Goal: Entertainment & Leisure: Consume media (video, audio)

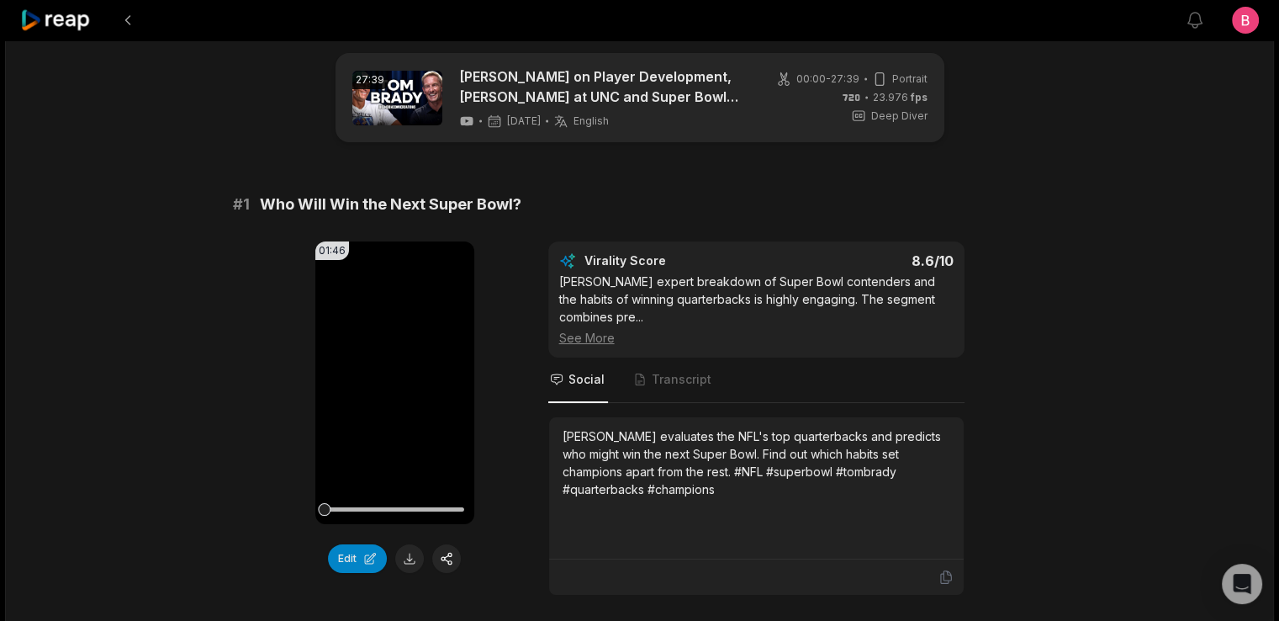
scroll to position [5272, 0]
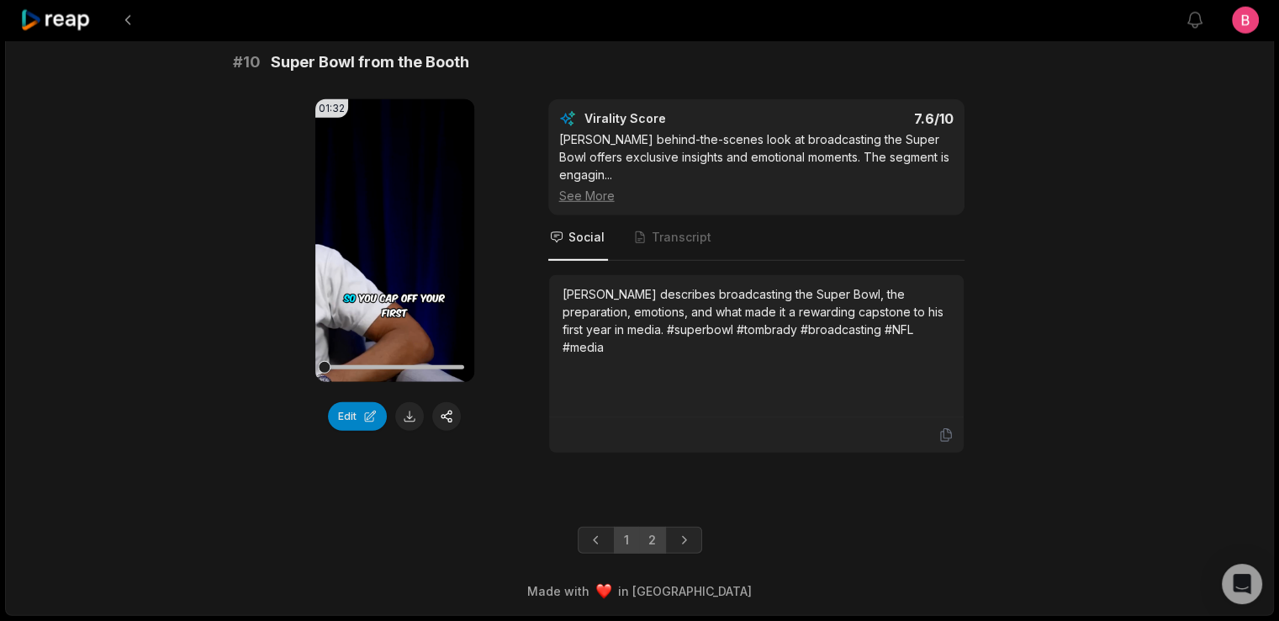
click at [656, 527] on link "2" at bounding box center [652, 540] width 28 height 27
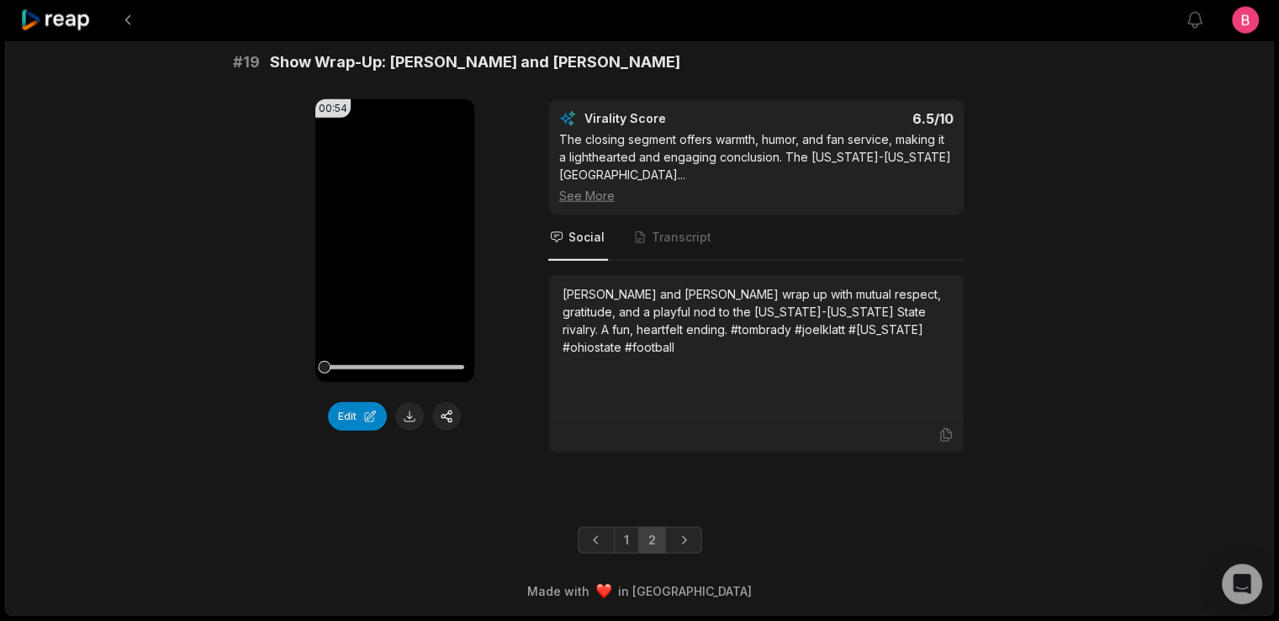
scroll to position [4492, 0]
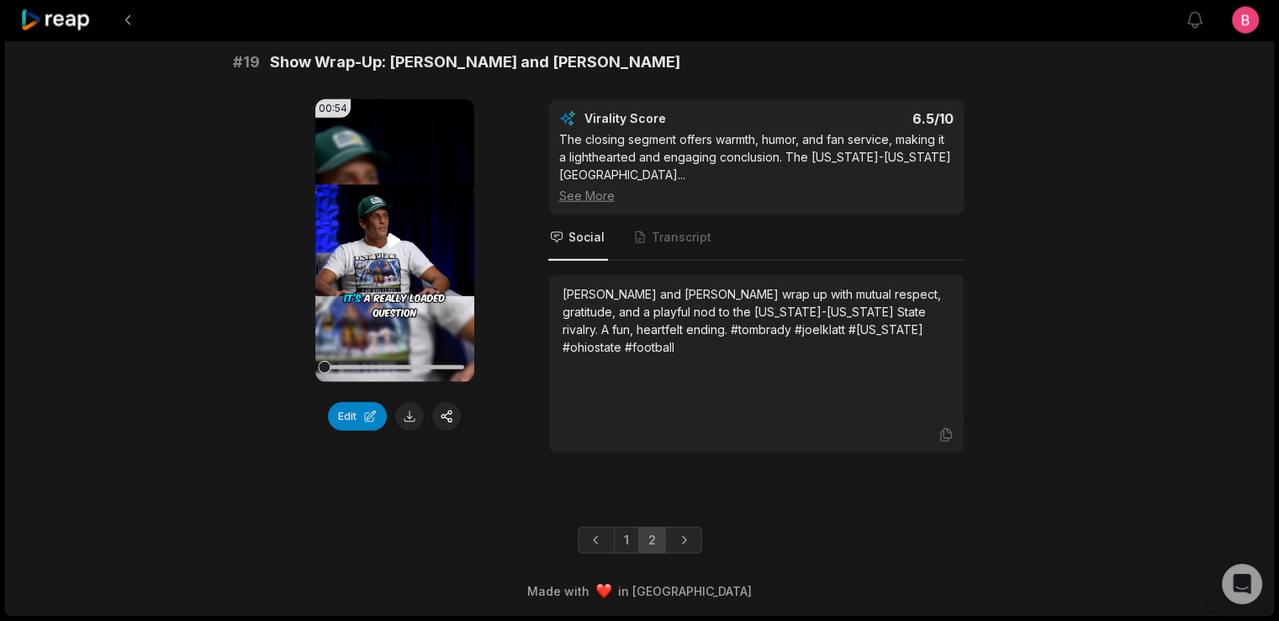
click at [393, 247] on icon at bounding box center [395, 240] width 13 height 14
click at [523, 410] on div "00:54 Your browser does not support mp4 format. Edit Virality Score 6.5 /10 The…" at bounding box center [640, 276] width 814 height 354
click at [532, 416] on div "00:54 Your browser does not support mp4 format. Edit Virality Score 6.5 /10 The…" at bounding box center [640, 276] width 814 height 354
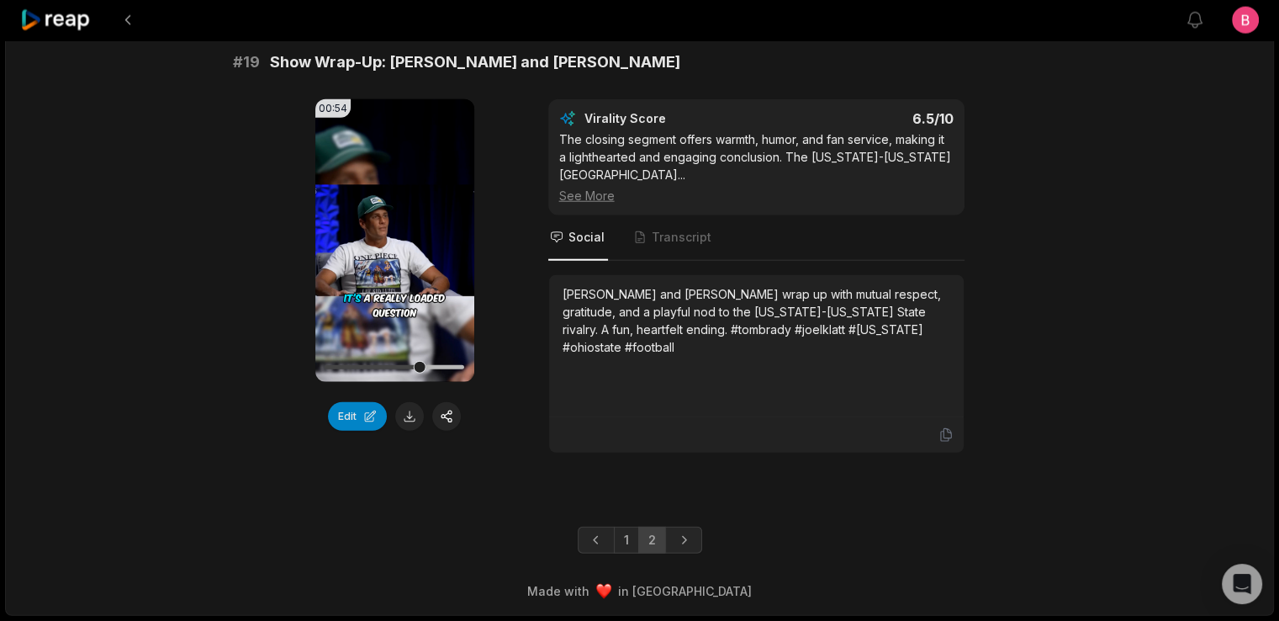
click at [532, 416] on div "00:54 Your browser does not support mp4 format. Edit Virality Score 6.5 /10 The…" at bounding box center [640, 276] width 814 height 354
click at [236, 103] on div "00:54 Your browser does not support mp4 format. Edit Virality Score 6.5 /10 The…" at bounding box center [640, 276] width 814 height 354
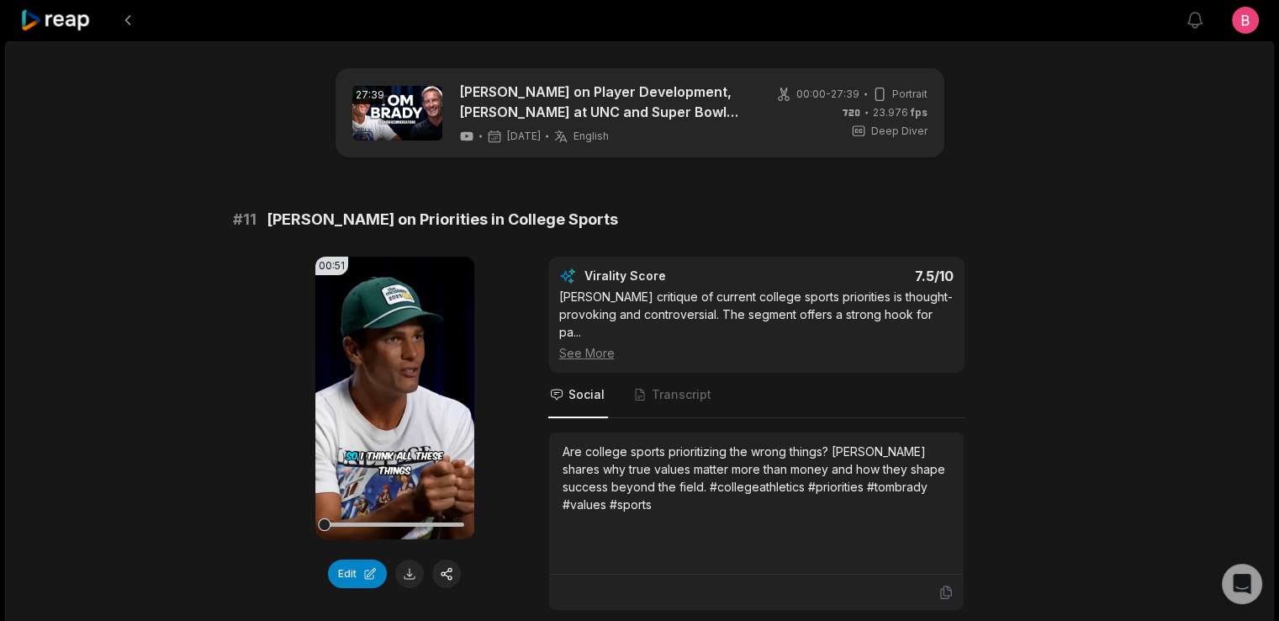
click at [71, 12] on div at bounding box center [56, 20] width 72 height 40
click at [71, 24] on icon at bounding box center [55, 20] width 71 height 23
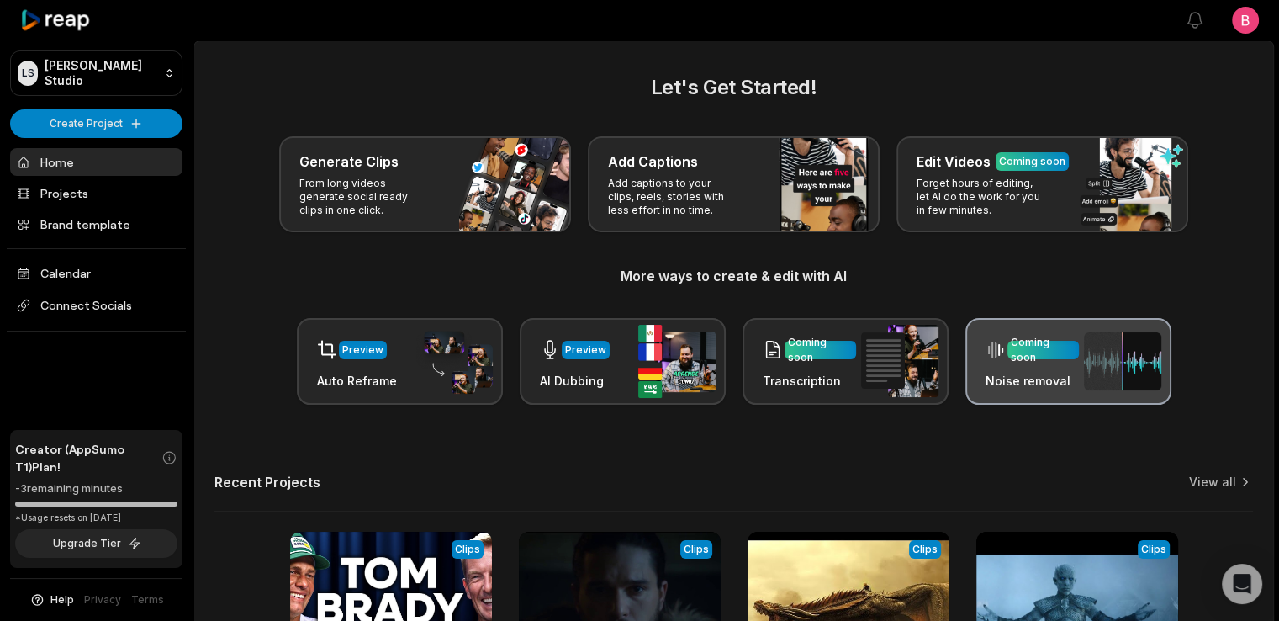
scroll to position [349, 0]
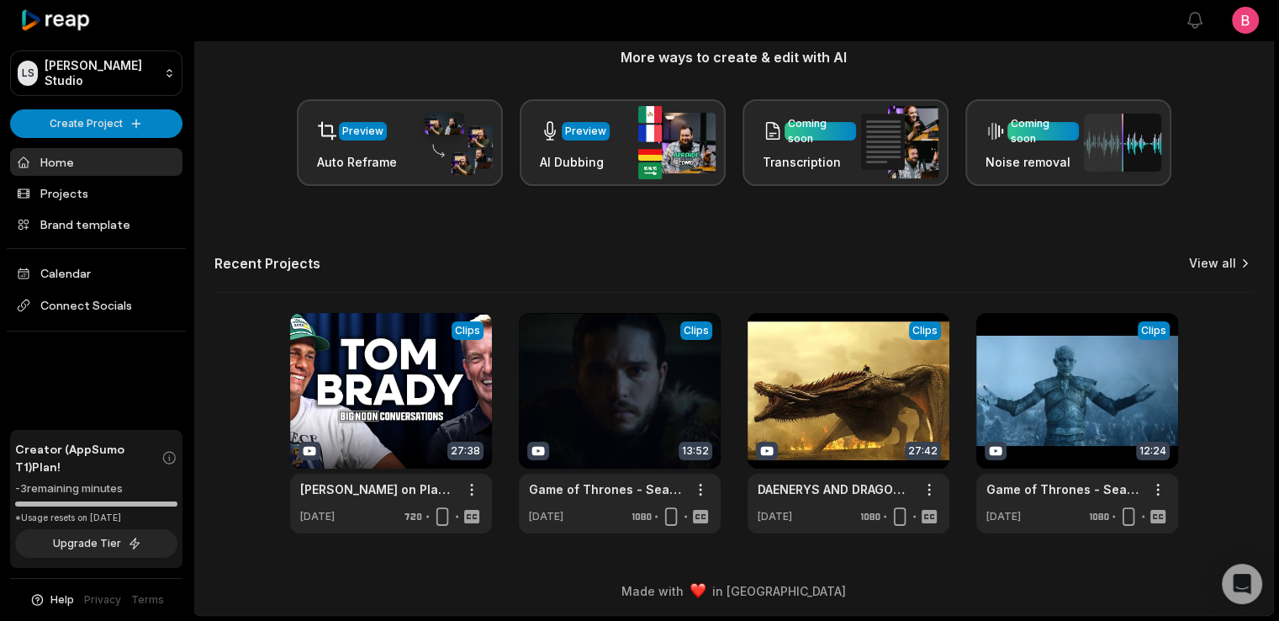
click at [1223, 255] on link "View all" at bounding box center [1212, 263] width 47 height 17
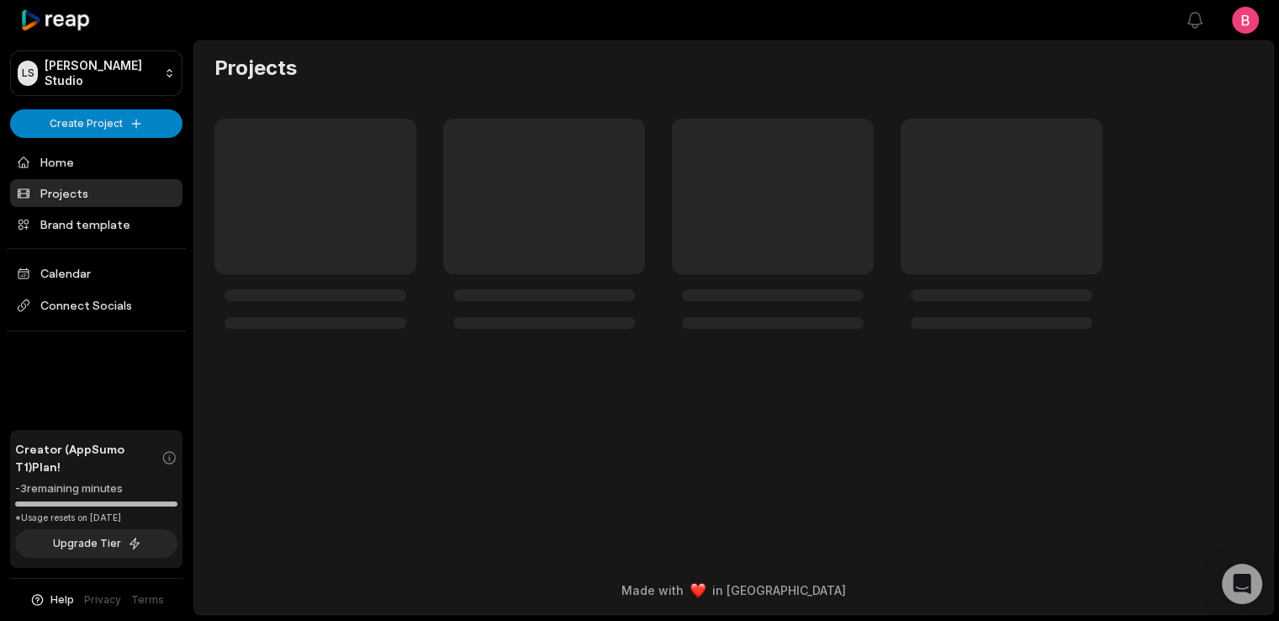
scroll to position [436, 0]
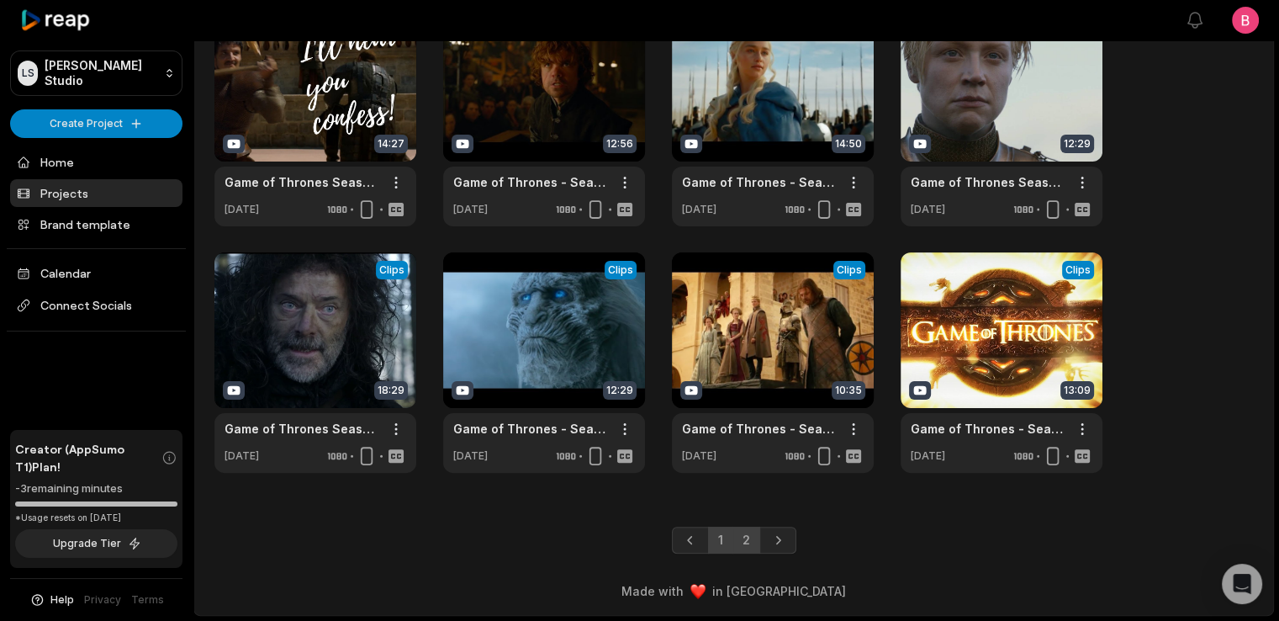
click at [747, 543] on link "2" at bounding box center [747, 540] width 28 height 27
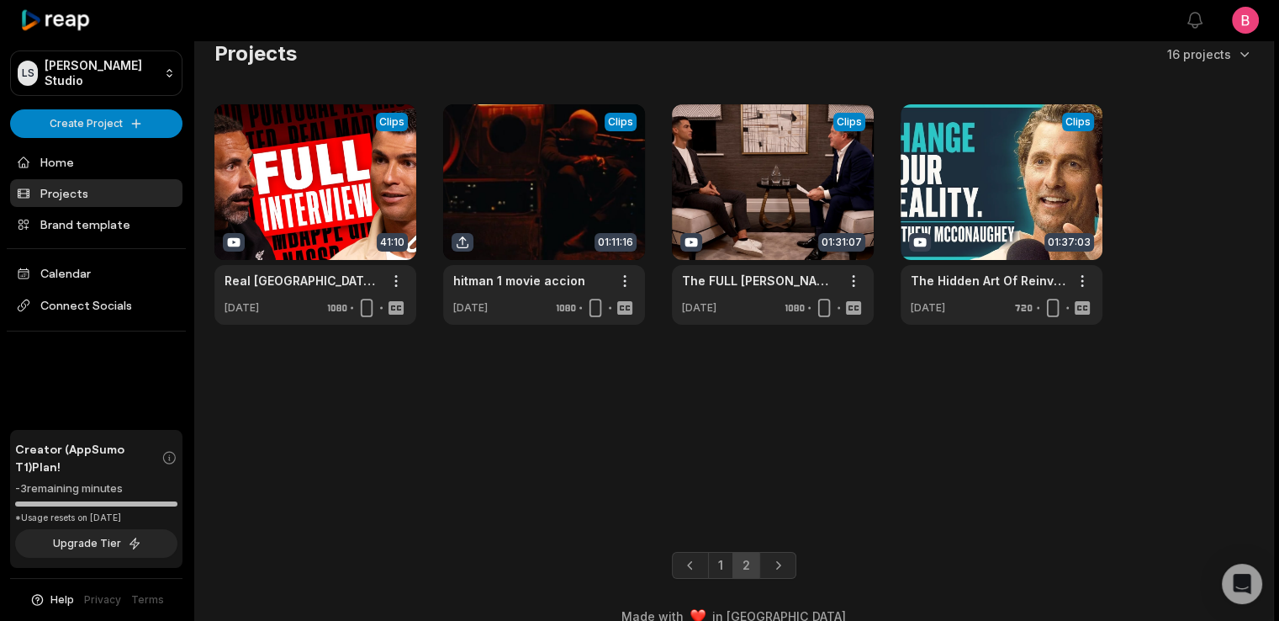
scroll to position [62, 0]
